Goal: Task Accomplishment & Management: Manage account settings

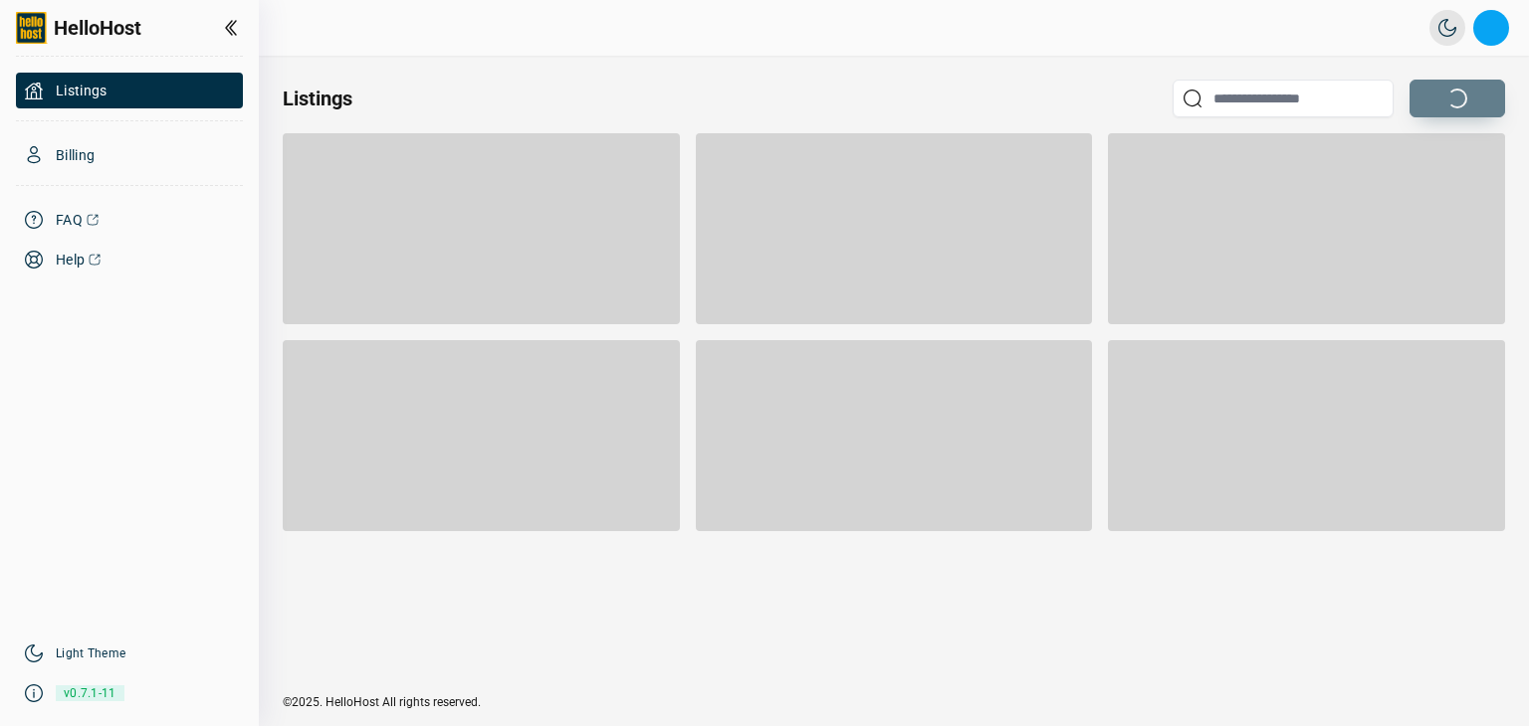
click at [1497, 30] on button "Open profile menu" at bounding box center [1491, 28] width 36 height 36
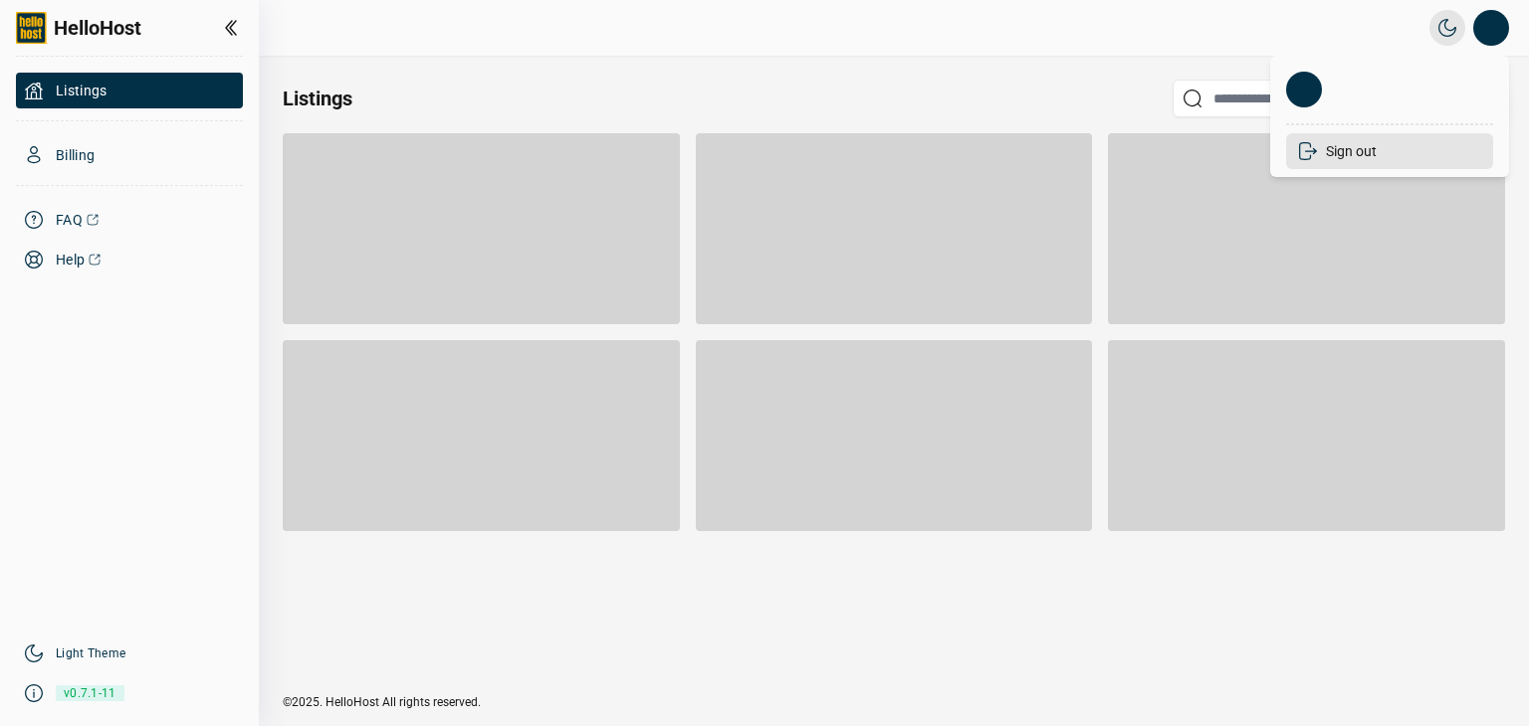
click at [1363, 152] on li "Sign out" at bounding box center [1389, 151] width 207 height 36
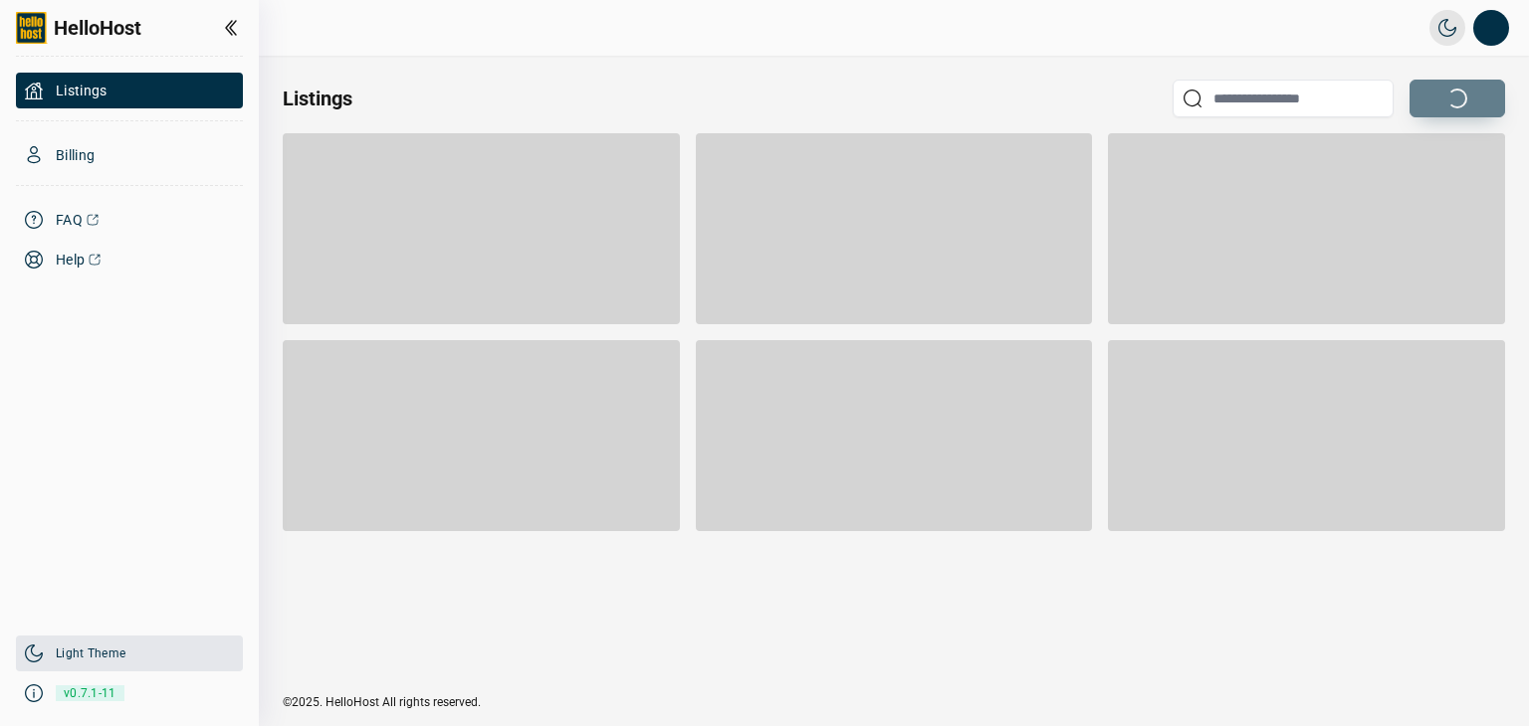
click at [72, 662] on div "Light Theme" at bounding box center [129, 654] width 227 height 36
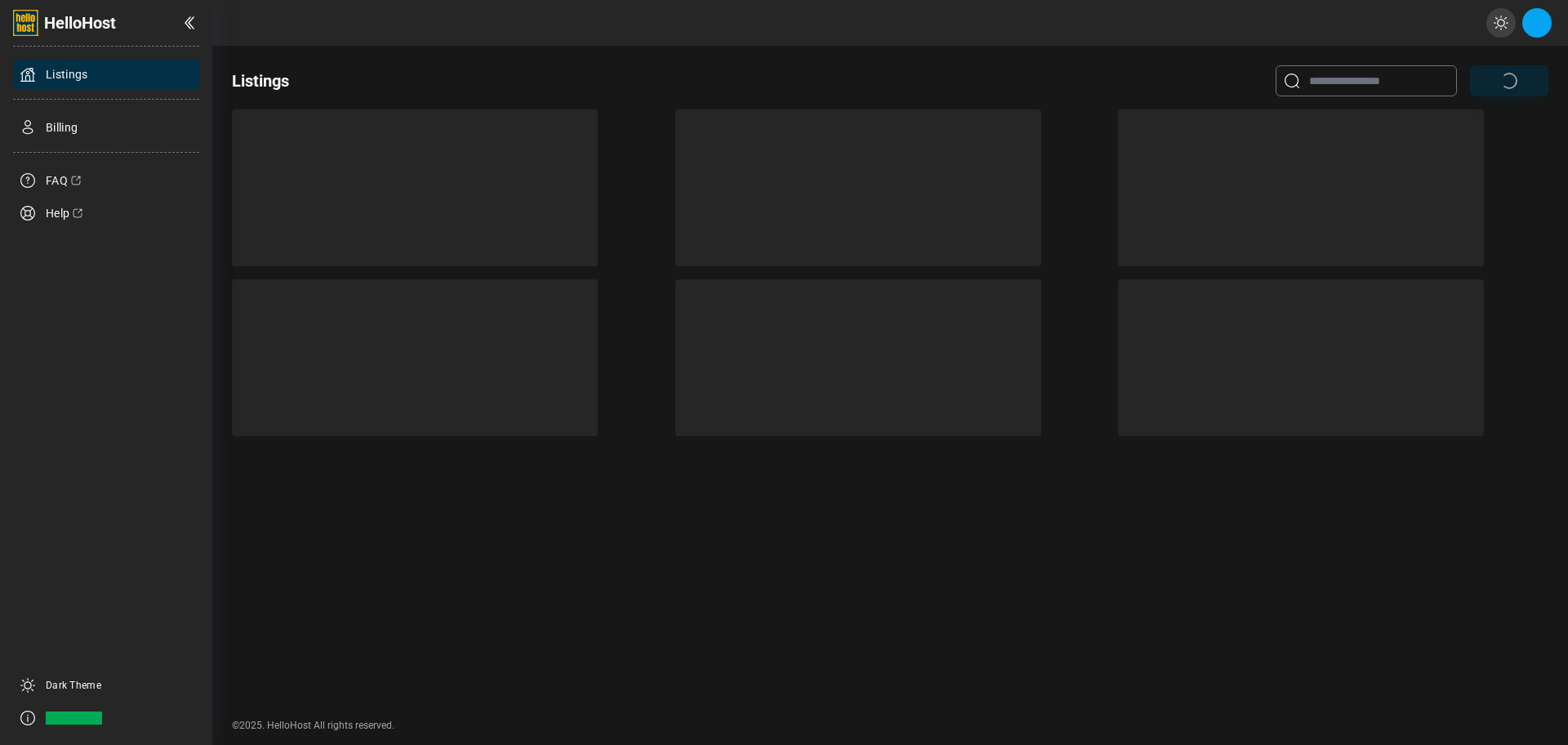
click at [1254, 28] on button "Open profile menu" at bounding box center [1537, 23] width 30 height 30
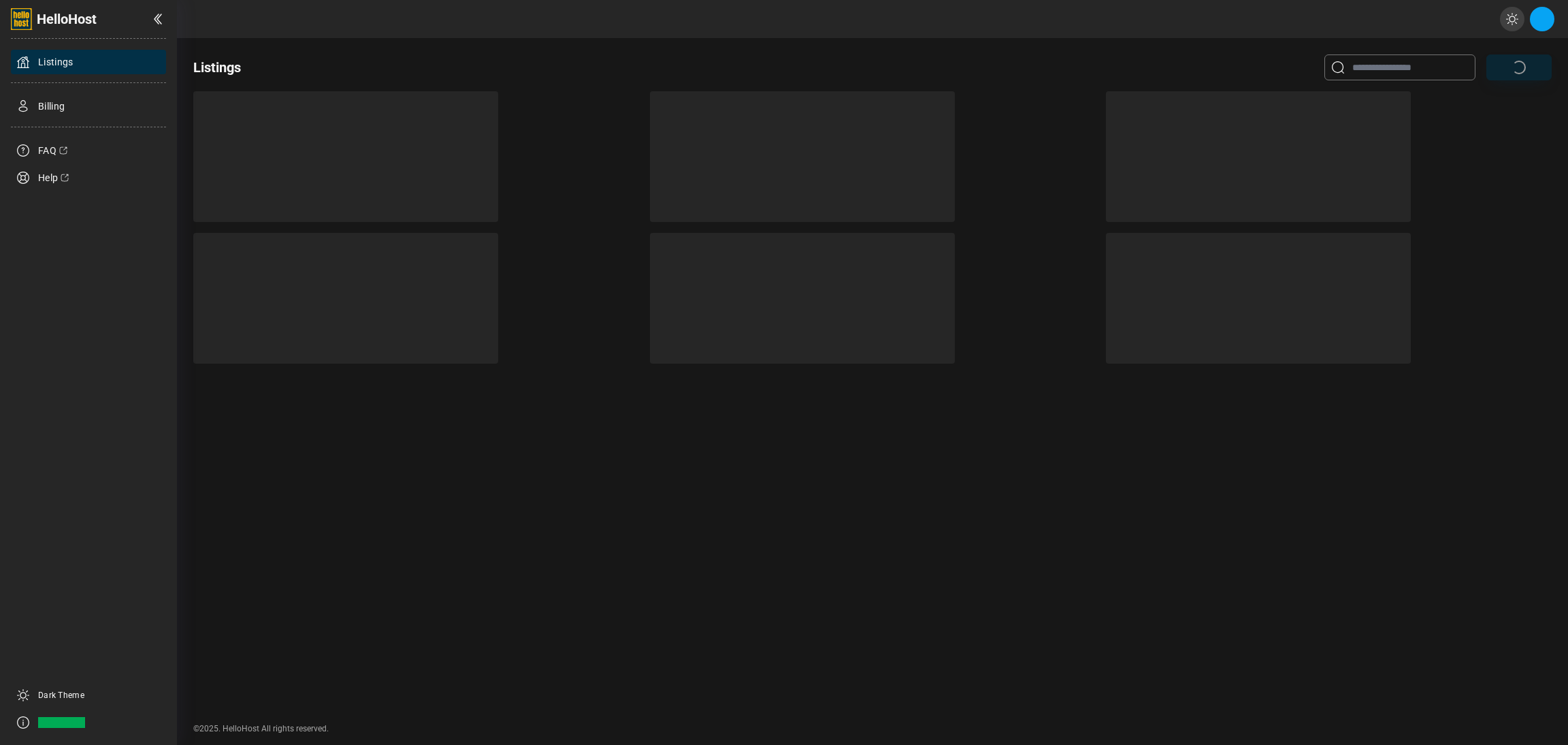
click at [1541, 23] on button "Open profile menu" at bounding box center [1542, 19] width 25 height 25
click at [622, 508] on div "Listings" at bounding box center [873, 380] width 1391 height 685
